Goal: Information Seeking & Learning: Check status

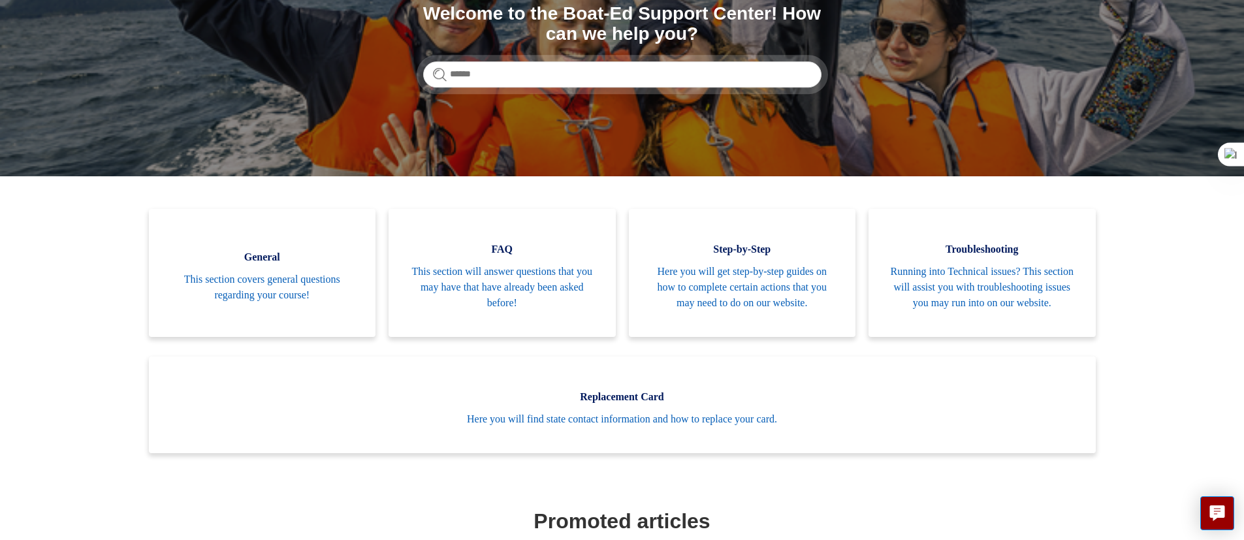
scroll to position [167, 0]
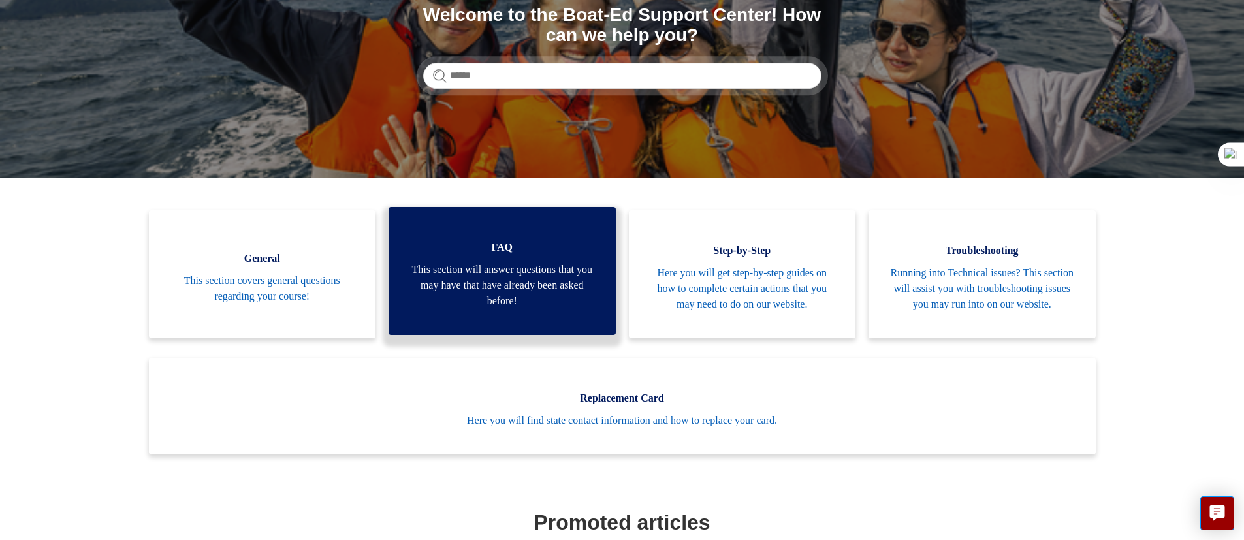
click at [448, 290] on span "This section will answer questions that you may have that have already been ask…" at bounding box center [502, 285] width 188 height 47
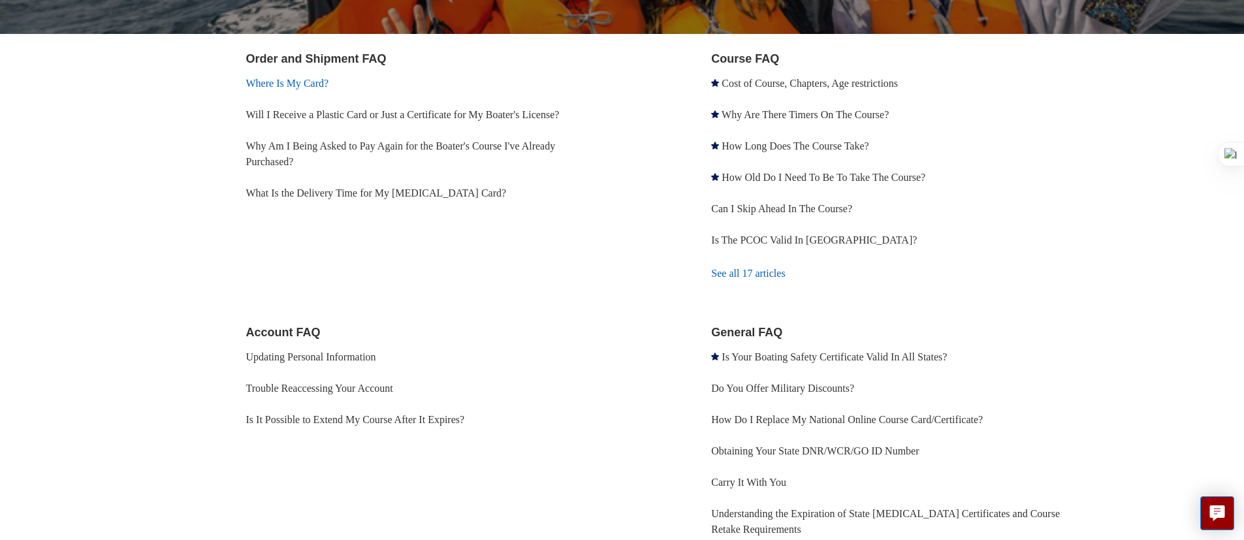
scroll to position [253, 0]
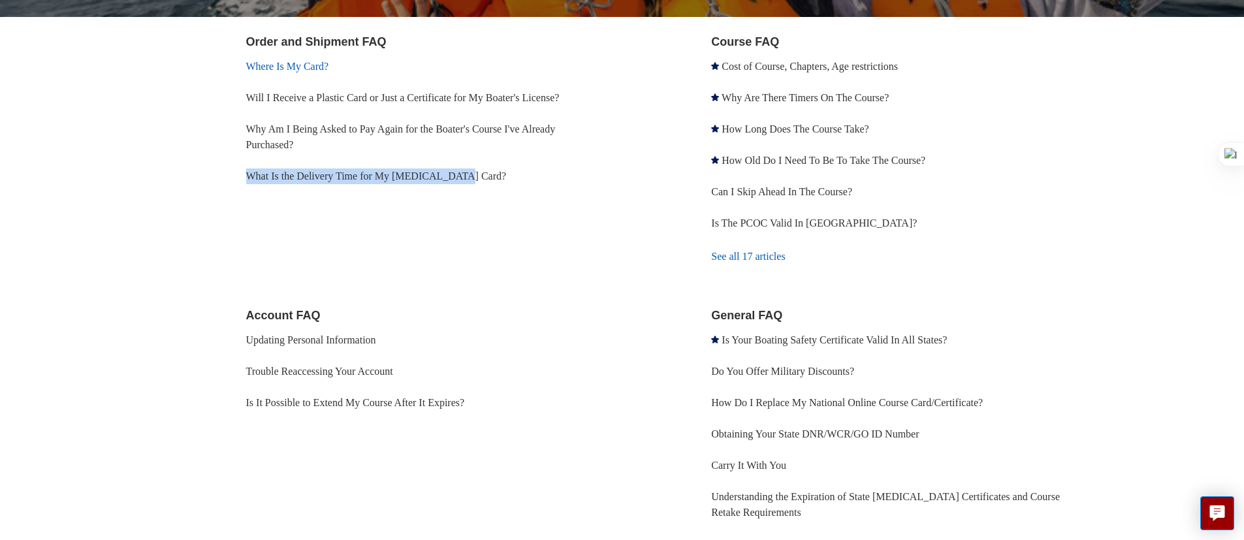
click at [287, 71] on link "Where Is My Card?" at bounding box center [287, 66] width 83 height 11
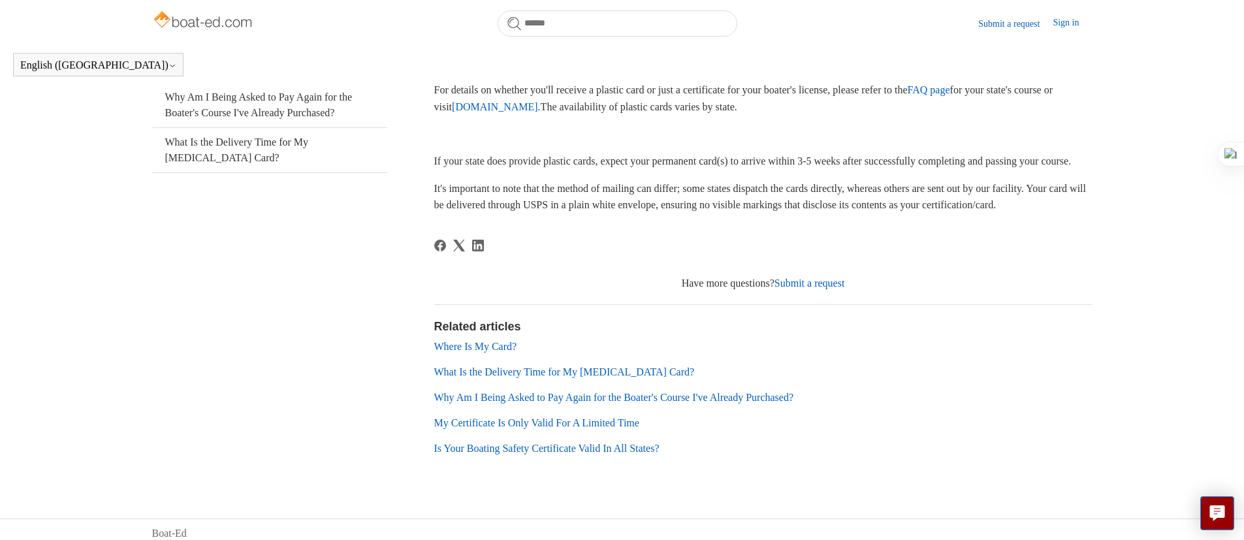
scroll to position [283, 0]
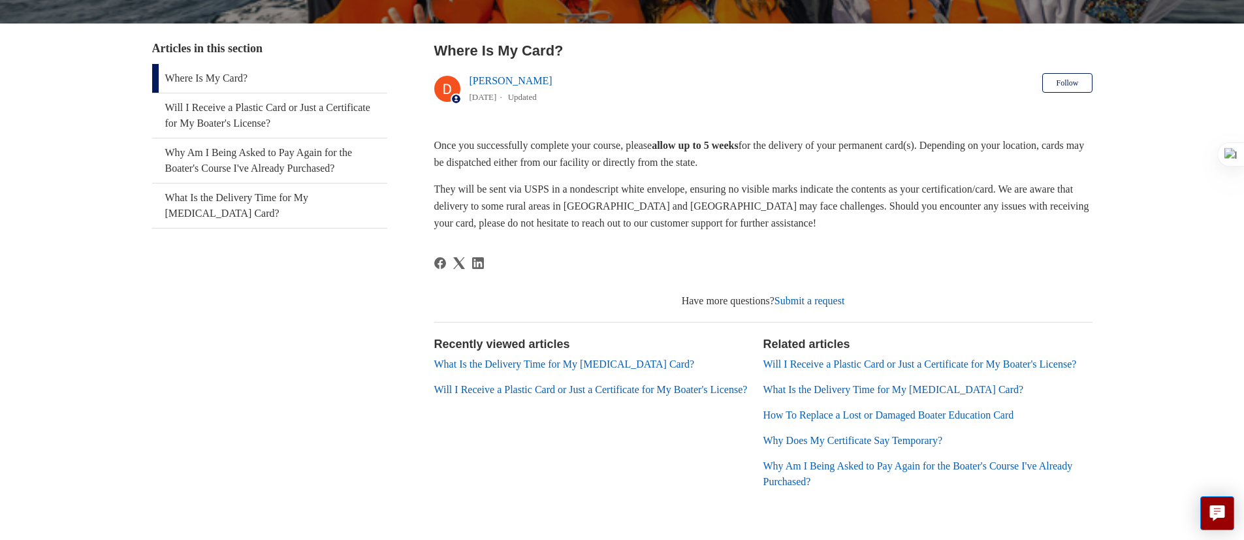
scroll to position [223, 0]
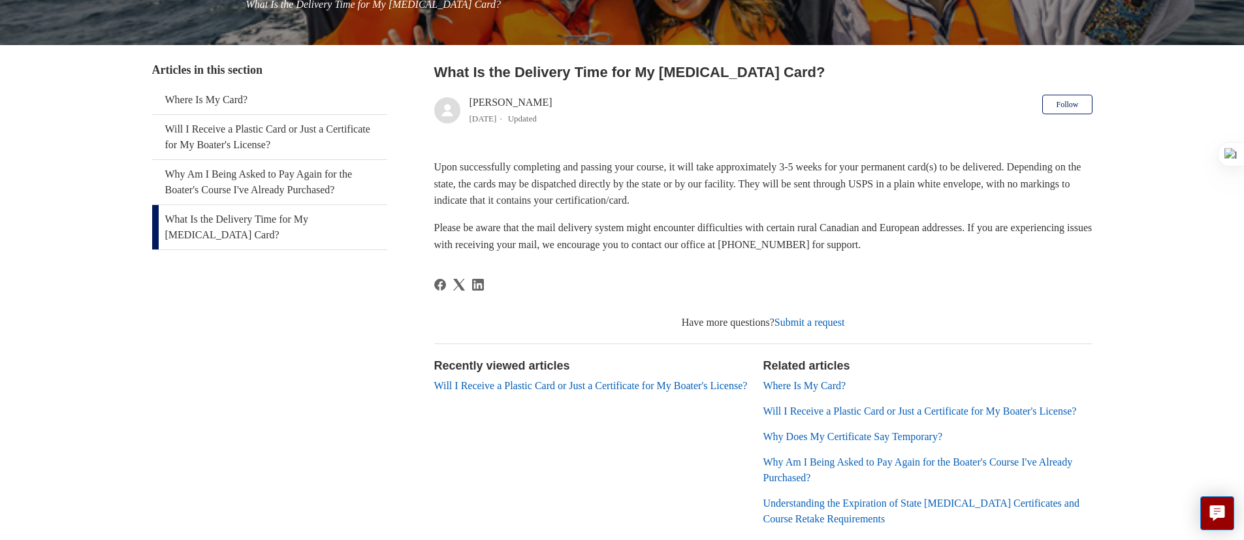
scroll to position [207, 0]
